Goal: Task Accomplishment & Management: Manage account settings

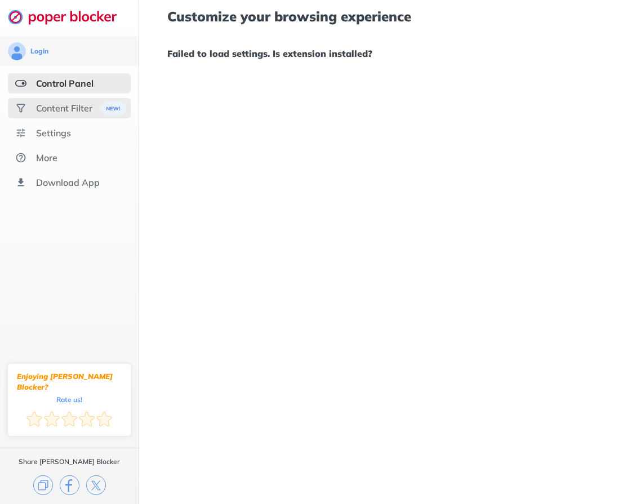
click at [49, 110] on div "Content Filter" at bounding box center [64, 108] width 56 height 11
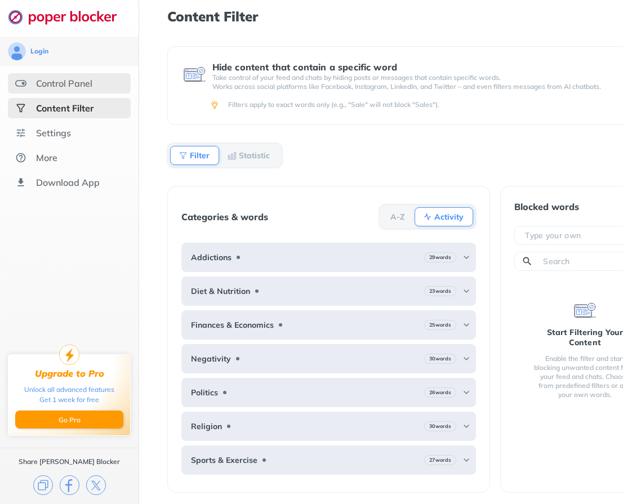
click at [50, 89] on div "Control Panel" at bounding box center [69, 83] width 123 height 20
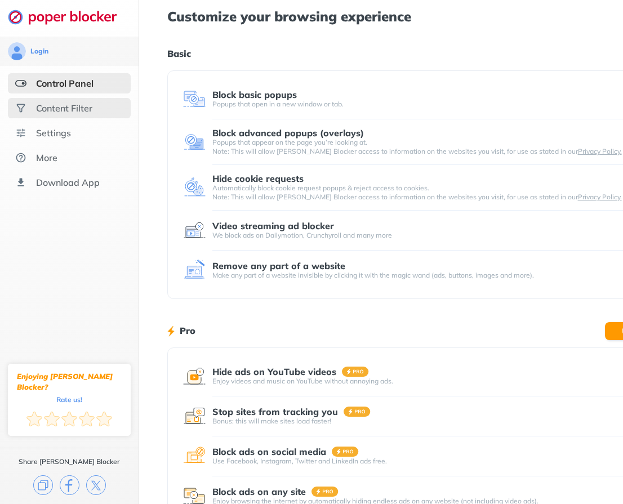
click at [82, 114] on div "Content Filter" at bounding box center [69, 108] width 123 height 20
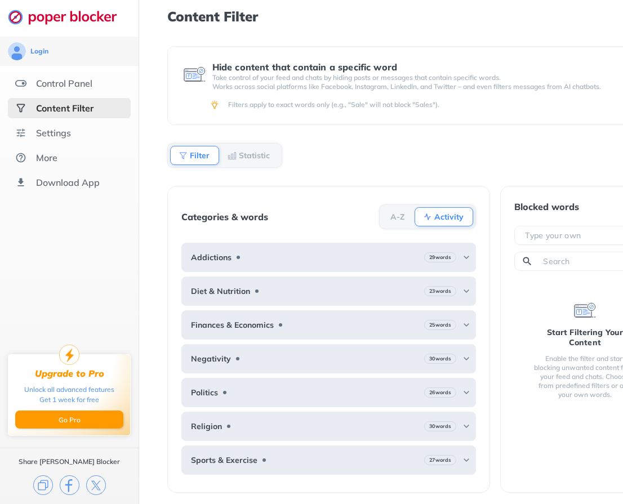
scroll to position [8, 0]
click at [81, 130] on div "Settings" at bounding box center [69, 133] width 123 height 20
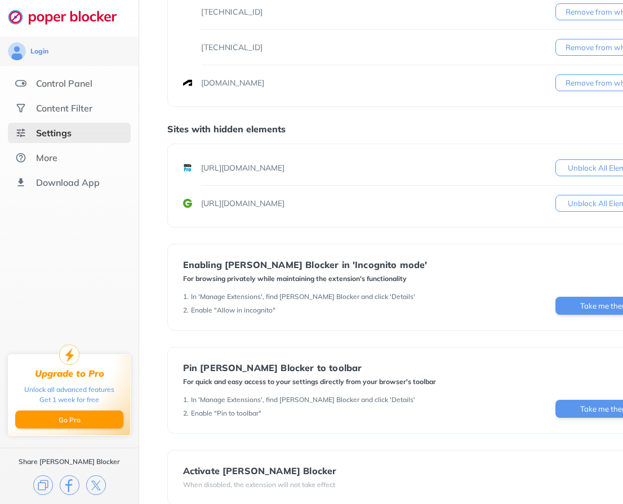
scroll to position [304, 0]
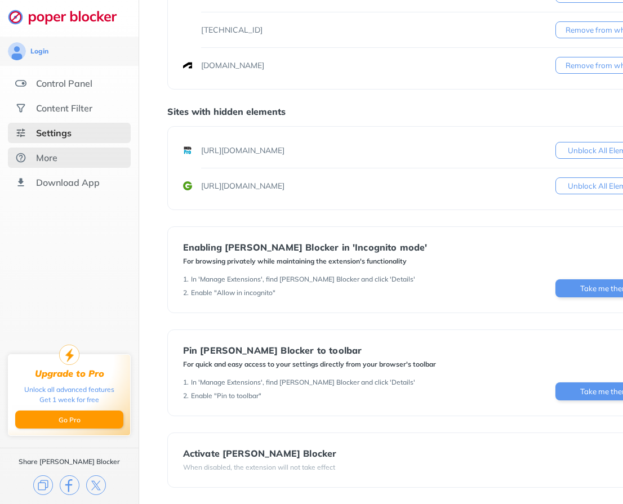
click at [85, 152] on div "More" at bounding box center [69, 158] width 123 height 20
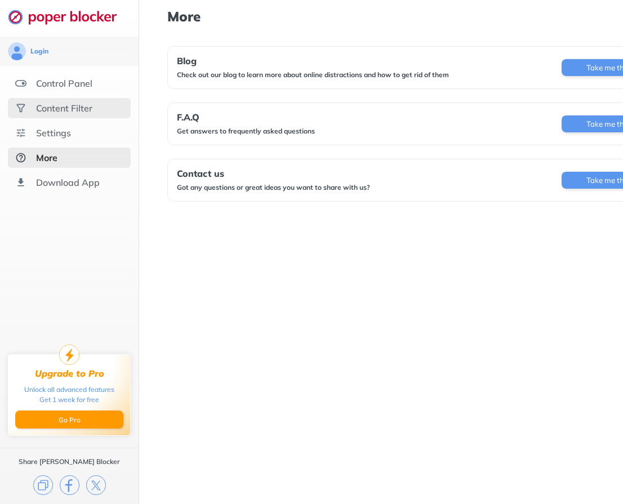
click at [80, 114] on div "Content Filter" at bounding box center [69, 108] width 123 height 20
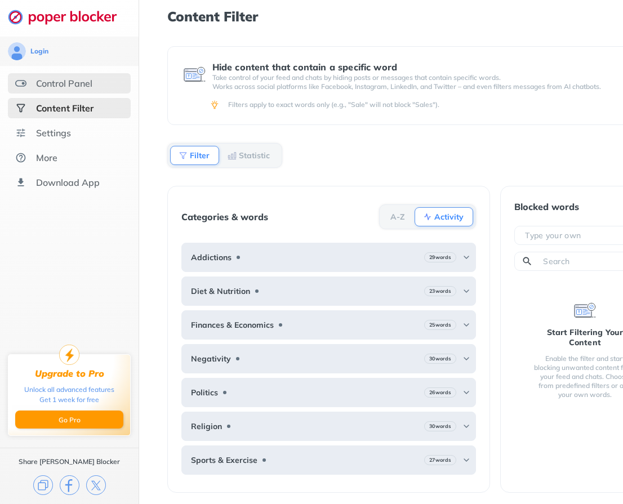
click at [73, 80] on div "Control Panel" at bounding box center [64, 83] width 56 height 11
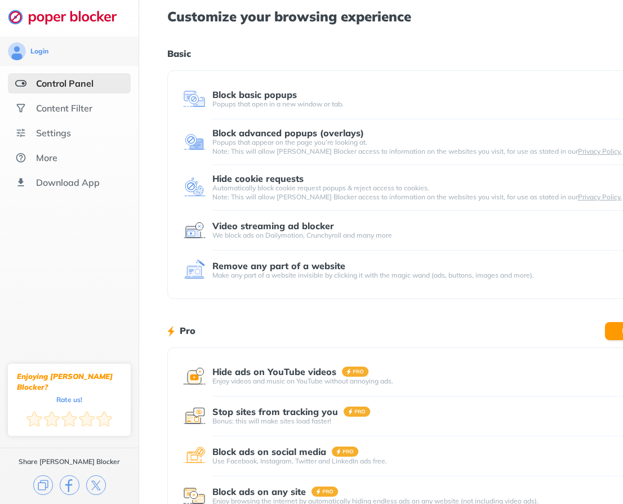
click at [289, 228] on div "Video streaming ad blocker" at bounding box center [273, 226] width 122 height 10
click at [192, 229] on img at bounding box center [194, 230] width 23 height 23
click at [191, 269] on img at bounding box center [194, 270] width 23 height 23
click at [277, 269] on div "Remove any part of a website" at bounding box center [278, 266] width 133 height 10
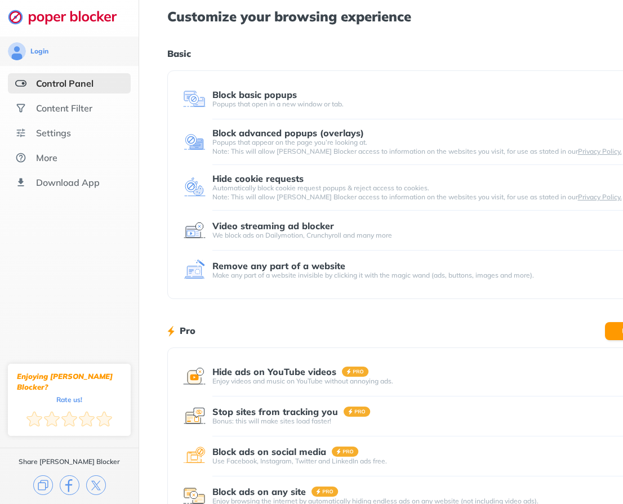
drag, startPoint x: 454, startPoint y: 0, endPoint x: 312, endPoint y: 70, distance: 158.2
click at [312, 70] on div "Customize your browsing experience Basic Block basic popups Popups that open in…" at bounding box center [418, 291] width 503 height 583
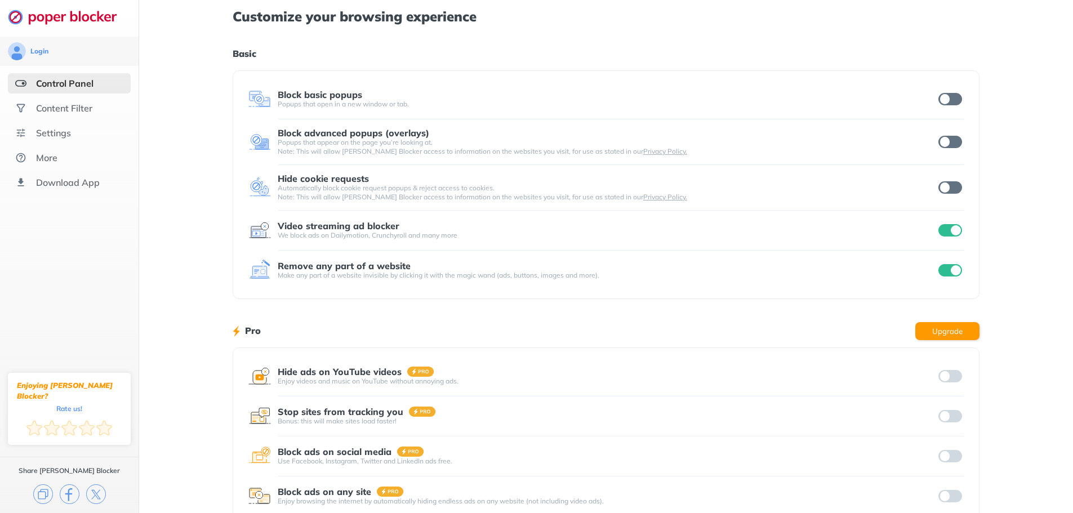
click at [623, 189] on input "checkbox" at bounding box center [951, 187] width 24 height 12
click at [623, 141] on input "checkbox" at bounding box center [951, 142] width 24 height 12
click at [623, 99] on input "checkbox" at bounding box center [951, 99] width 24 height 12
click at [85, 110] on div "Content Filter" at bounding box center [64, 108] width 56 height 11
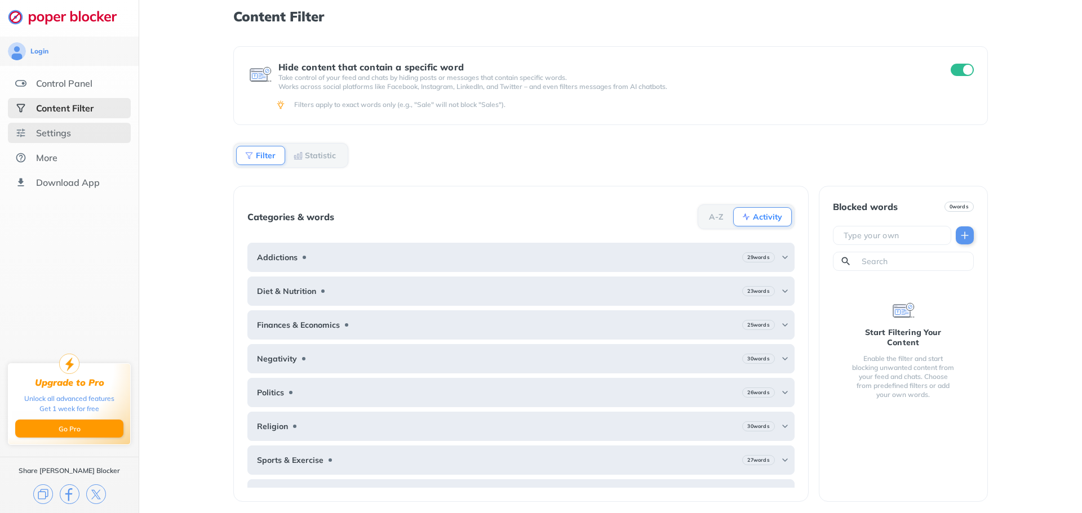
click at [62, 132] on div "Settings" at bounding box center [53, 132] width 35 height 11
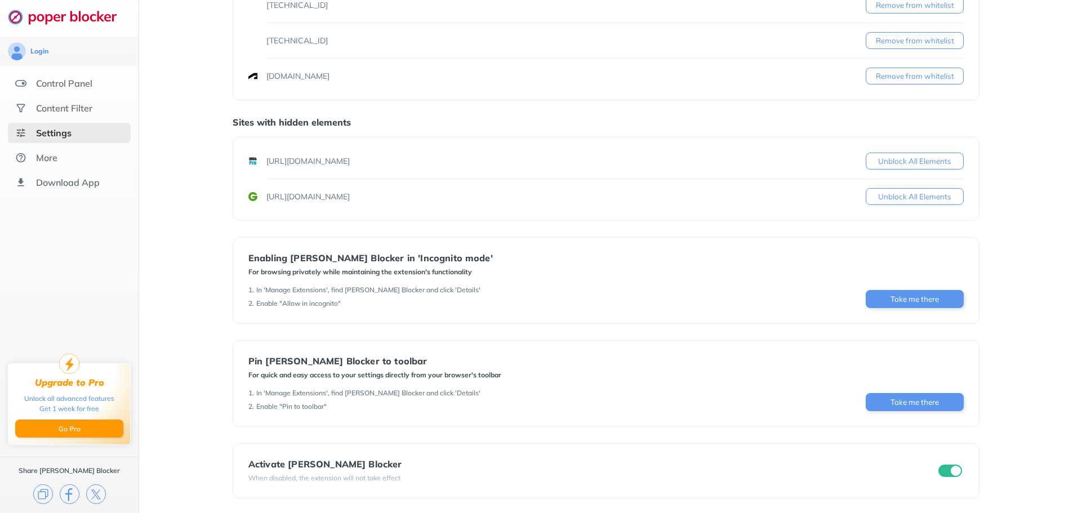
scroll to position [295, 0]
click at [59, 154] on div "More" at bounding box center [69, 158] width 123 height 20
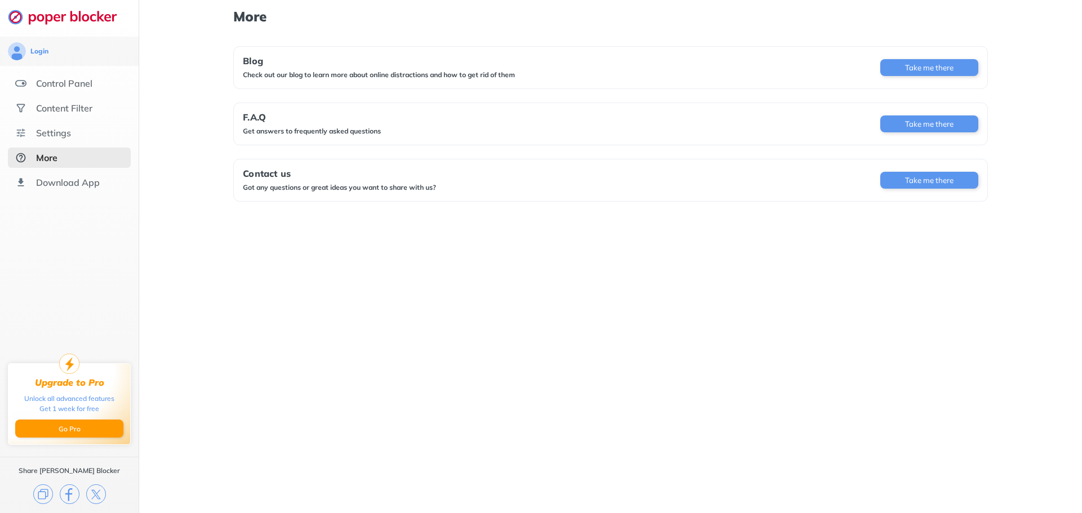
drag, startPoint x: 375, startPoint y: 35, endPoint x: 139, endPoint y: 38, distance: 236.1
click at [370, 33] on div "More Blog Check out our blog to learn more about online distractions and how to…" at bounding box center [610, 107] width 754 height 215
click at [44, 76] on div "Control Panel" at bounding box center [69, 83] width 123 height 20
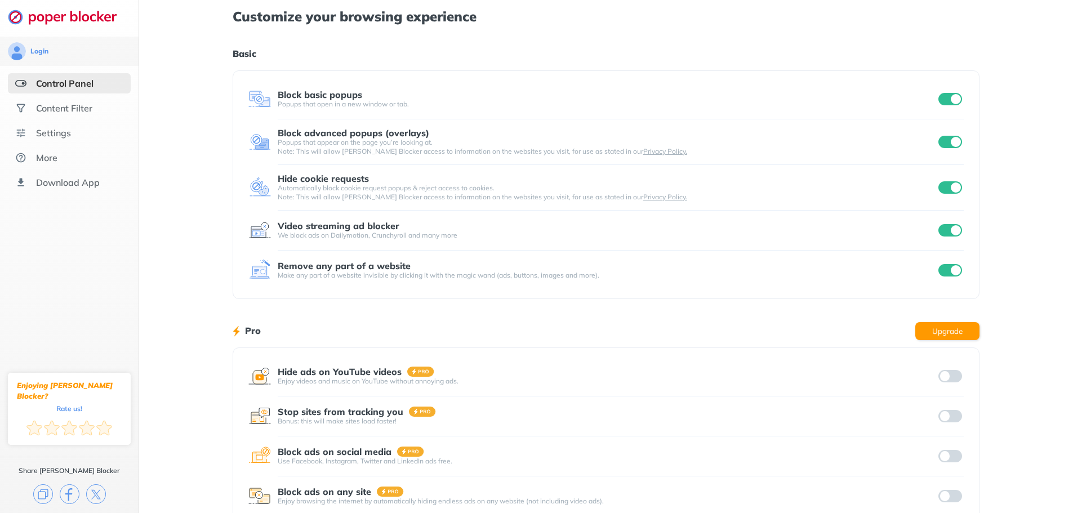
click at [394, 268] on div "Remove any part of a website" at bounding box center [344, 266] width 133 height 10
click at [66, 108] on div "Content Filter" at bounding box center [64, 108] width 56 height 11
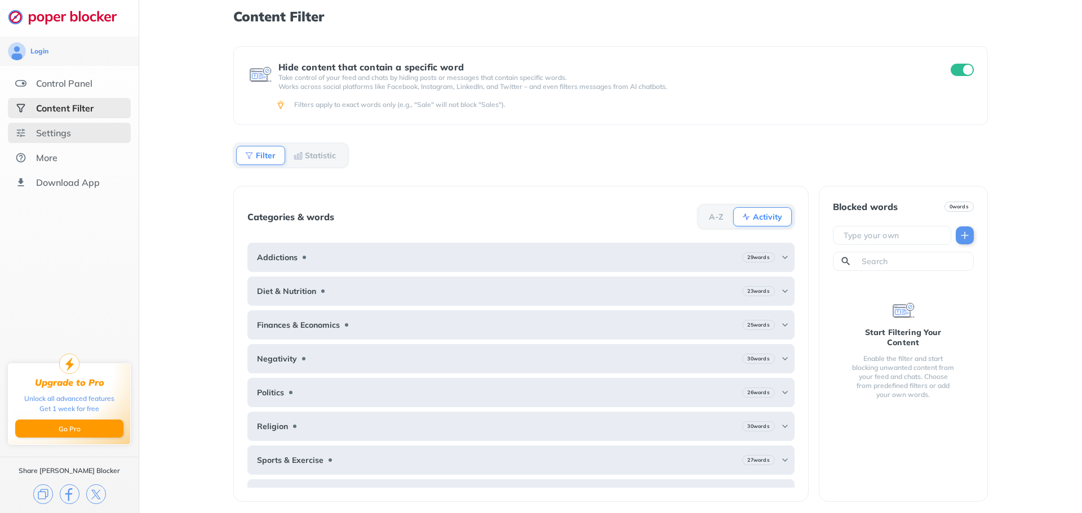
click at [58, 135] on div "Settings" at bounding box center [53, 132] width 35 height 11
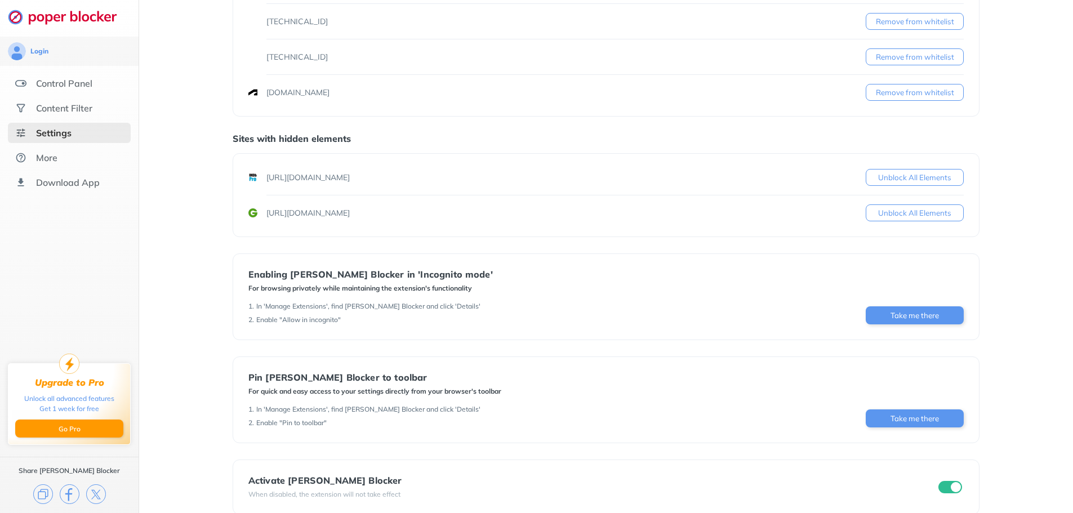
scroll to position [295, 0]
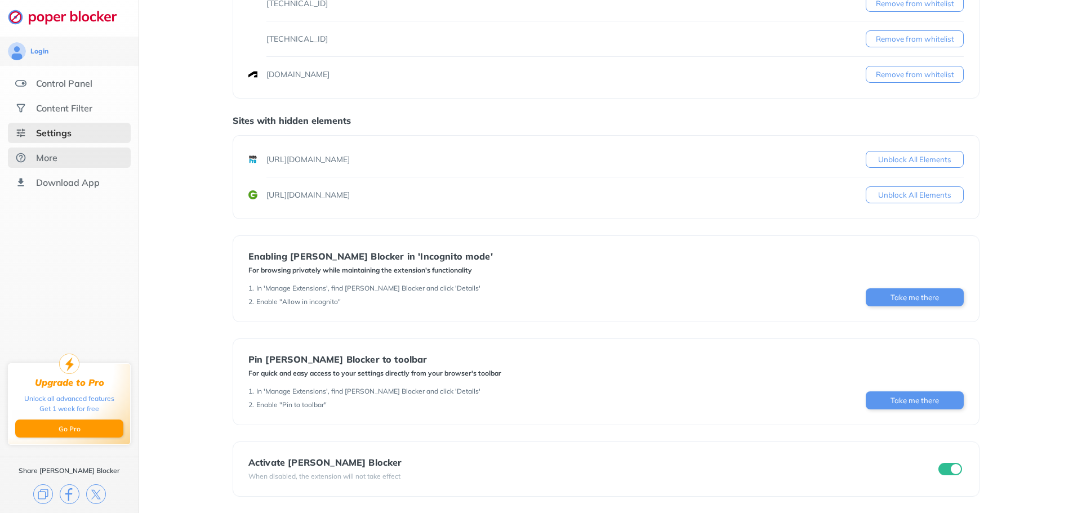
click at [57, 162] on div "More" at bounding box center [69, 158] width 123 height 20
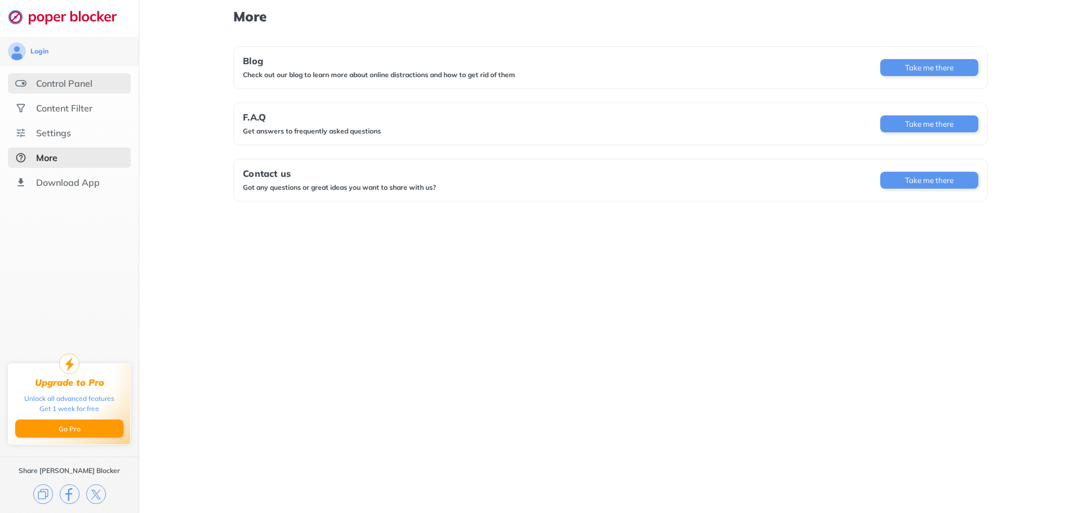
click at [82, 90] on div "Control Panel" at bounding box center [69, 83] width 123 height 20
